Goal: Task Accomplishment & Management: Manage account settings

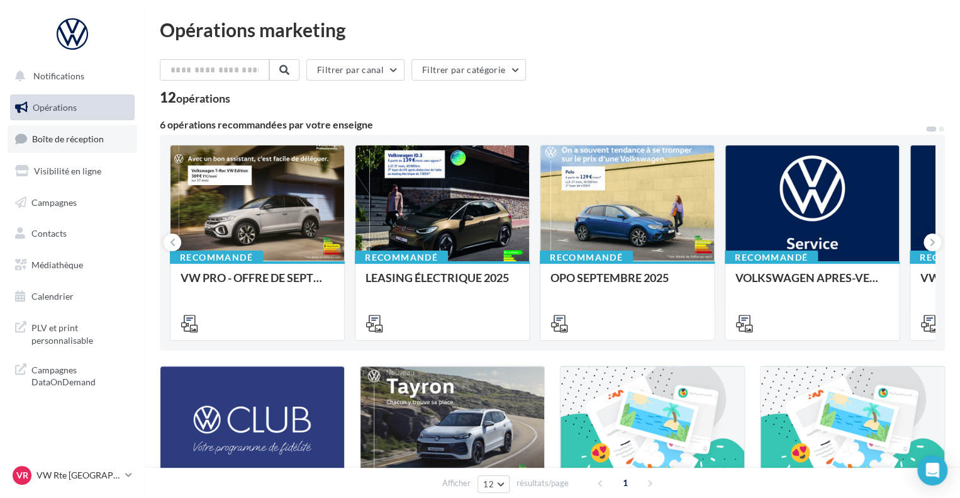
click at [57, 139] on span "Boîte de réception" at bounding box center [68, 138] width 72 height 11
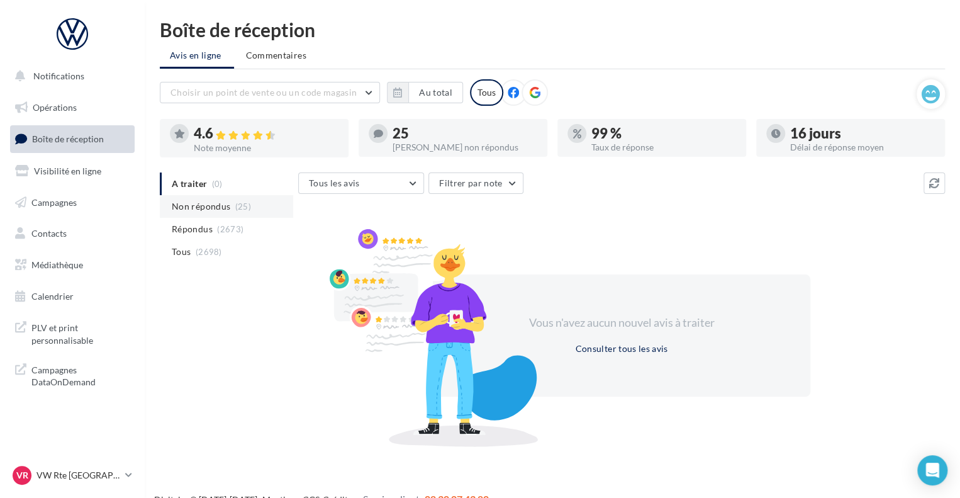
click at [203, 210] on span "Non répondus" at bounding box center [201, 206] width 59 height 13
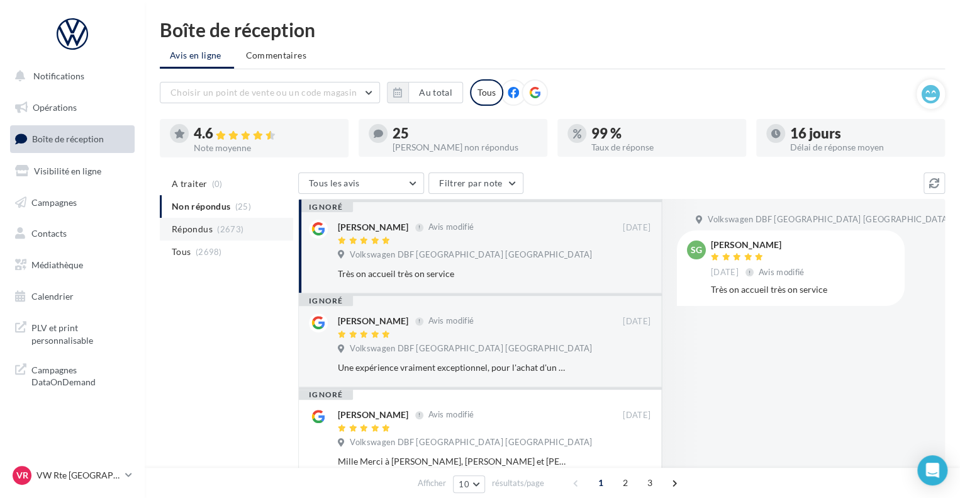
click at [189, 228] on span "Répondus" at bounding box center [192, 229] width 41 height 13
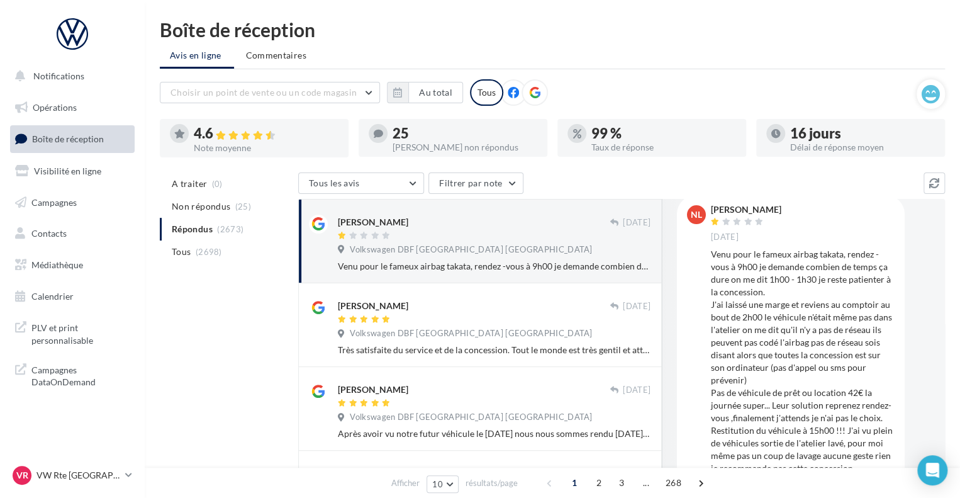
scroll to position [24, 0]
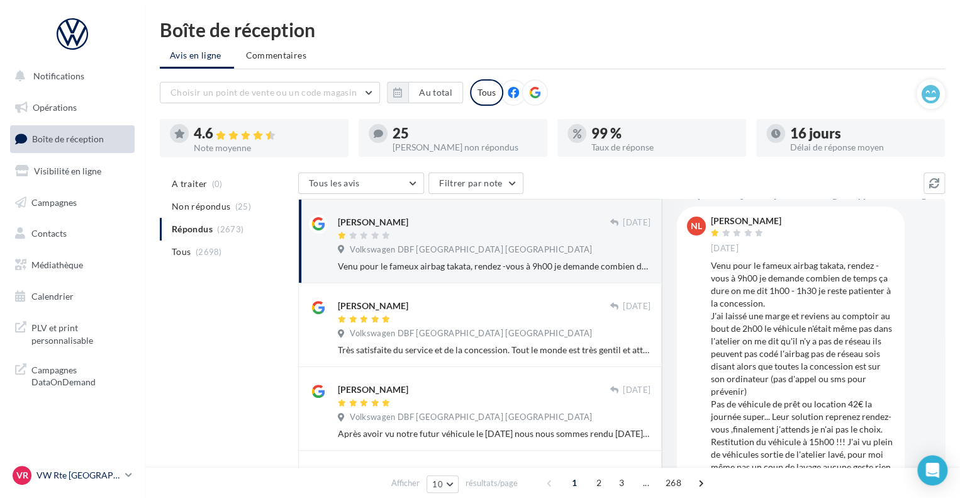
click at [111, 478] on p "VW Rte [GEOGRAPHIC_DATA]" at bounding box center [79, 475] width 84 height 13
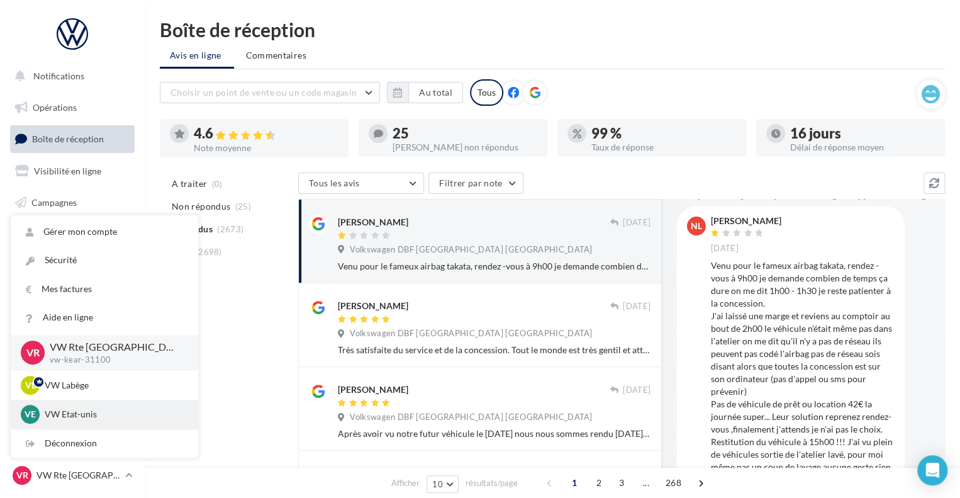
click at [75, 410] on p "VW Etat-unis" at bounding box center [114, 414] width 138 height 13
